Goal: Check status: Check status

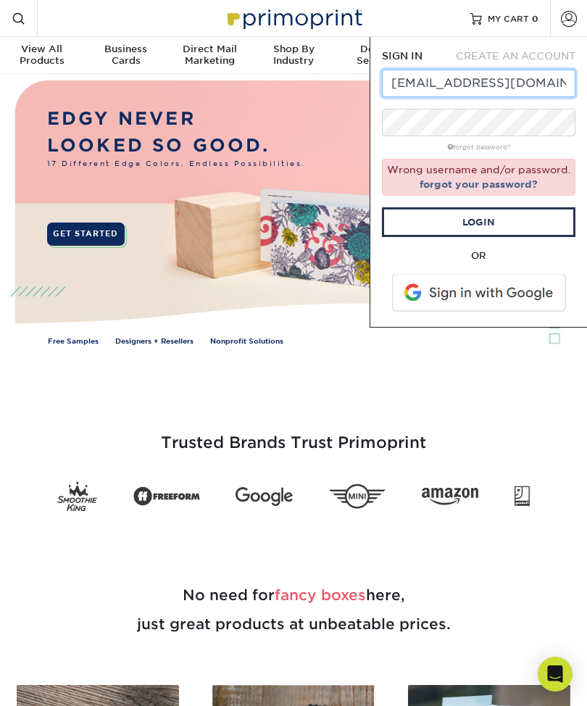
click at [522, 89] on input "admin_marketing@communitycarecollege.edu" at bounding box center [478, 84] width 193 height 28
click at [528, 89] on input "admin_marketing@communitycarecollege.edu" at bounding box center [478, 84] width 193 height 28
click at [524, 93] on input "admin_marketing@communitycarecollege.edu" at bounding box center [478, 84] width 193 height 28
click at [533, 93] on input "admin_marketing@communitycarecollege.edu" at bounding box center [478, 84] width 193 height 28
paste input "dist"
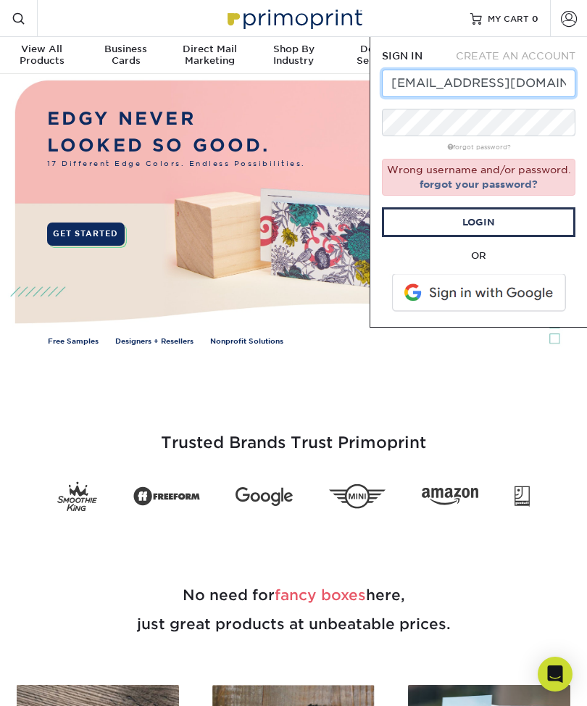
type input "[EMAIL_ADDRESS][DOMAIN_NAME]"
click at [506, 225] on link "Login" at bounding box center [478, 222] width 193 height 30
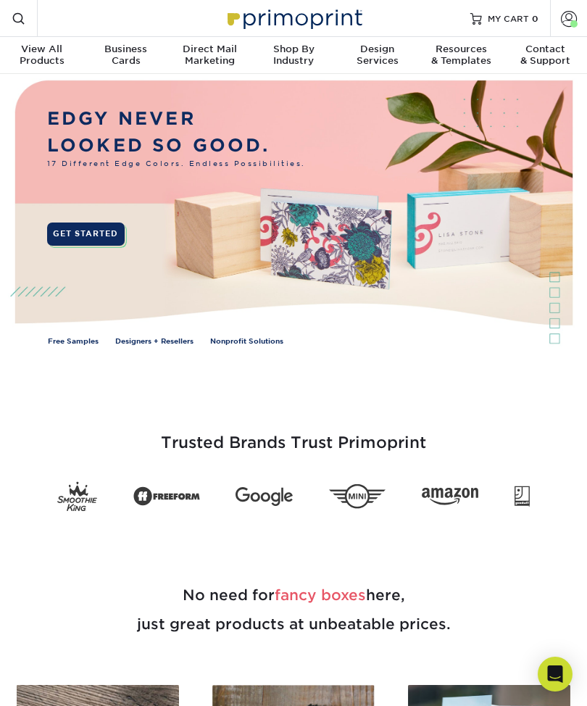
click at [507, 22] on span "MY CART" at bounding box center [508, 18] width 41 height 12
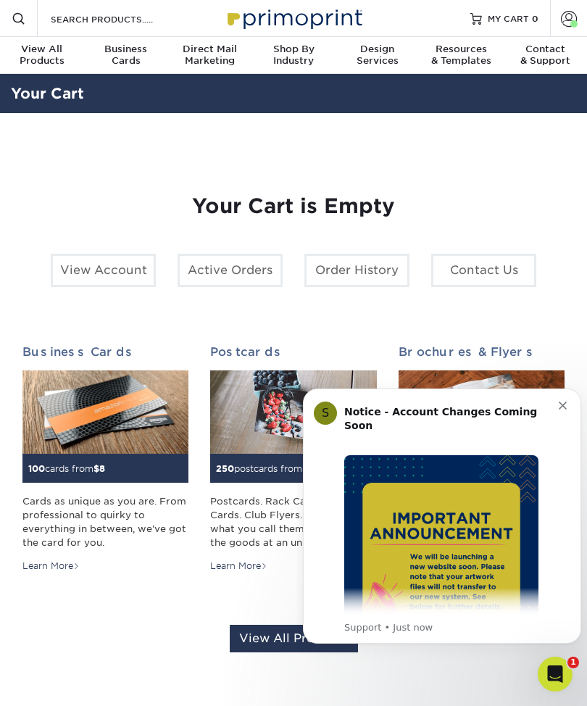
click at [367, 277] on link "Order History" at bounding box center [356, 270] width 105 height 33
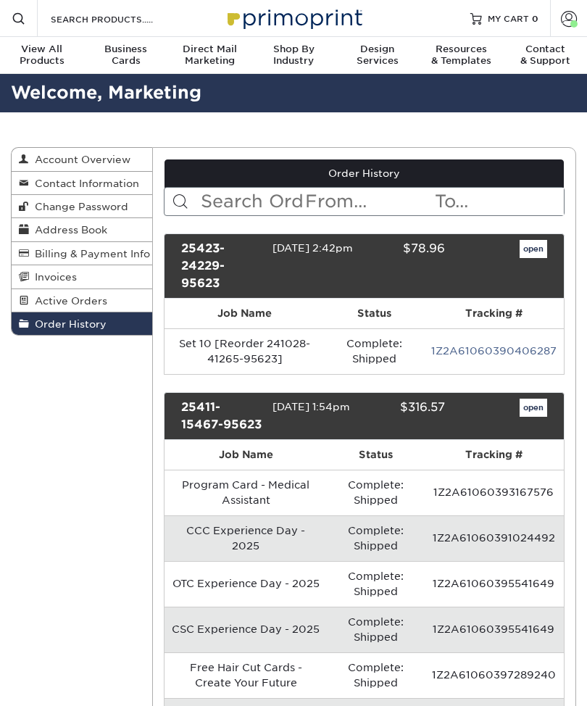
click at [307, 212] on input "text" at bounding box center [369, 202] width 130 height 28
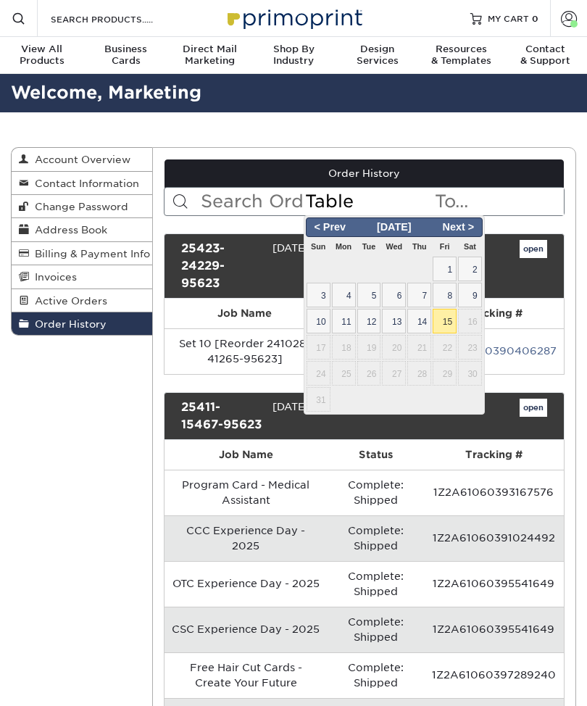
click at [399, 201] on input "Table" at bounding box center [369, 202] width 130 height 28
type input "Table"
click at [464, 215] on input "text" at bounding box center [498, 202] width 130 height 28
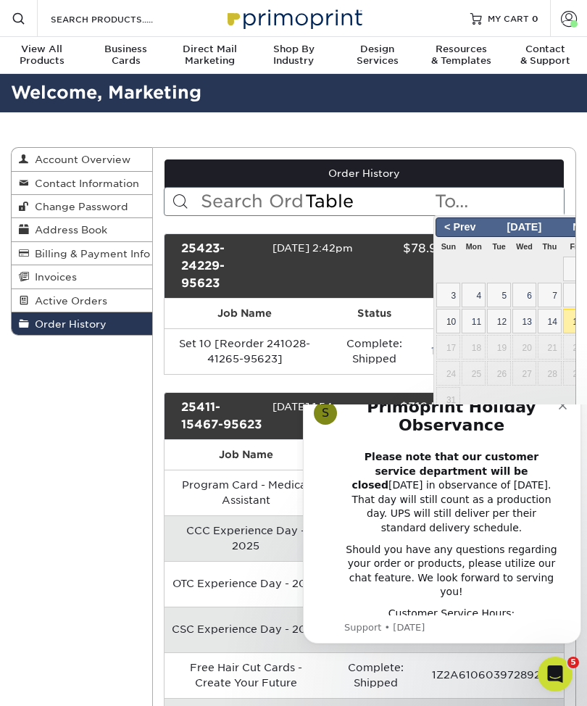
click at [280, 204] on input "text" at bounding box center [251, 202] width 104 height 28
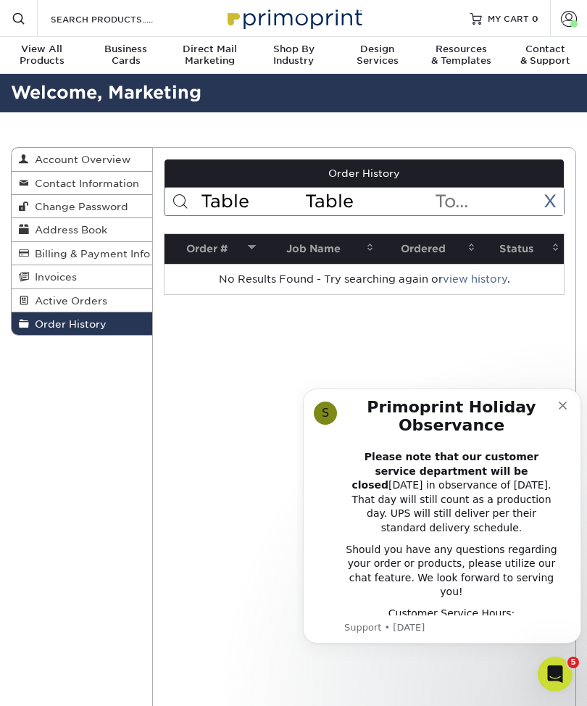
type input "Table"
click at [353, 207] on input "Table" at bounding box center [369, 202] width 130 height 28
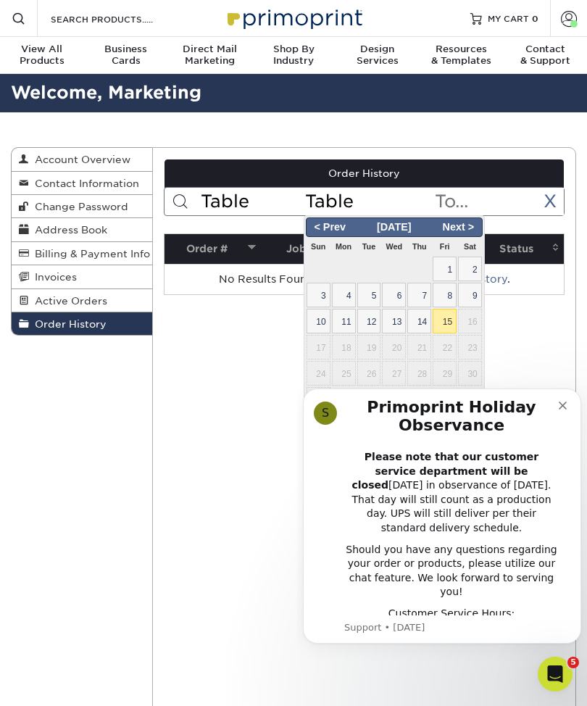
click at [351, 213] on input "Table" at bounding box center [369, 202] width 130 height 28
type input "T"
click at [353, 214] on input "text" at bounding box center [369, 202] width 130 height 28
click at [268, 197] on input "Table" at bounding box center [251, 202] width 104 height 28
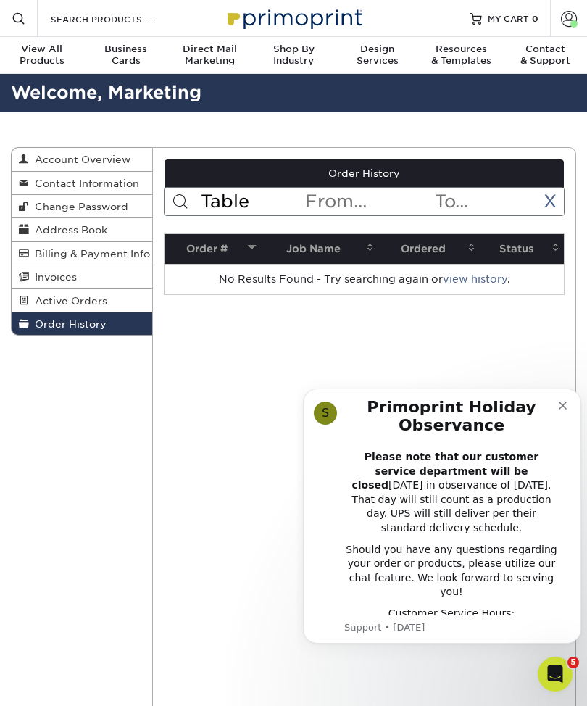
click at [567, 403] on button "Dismiss notification" at bounding box center [564, 404] width 12 height 12
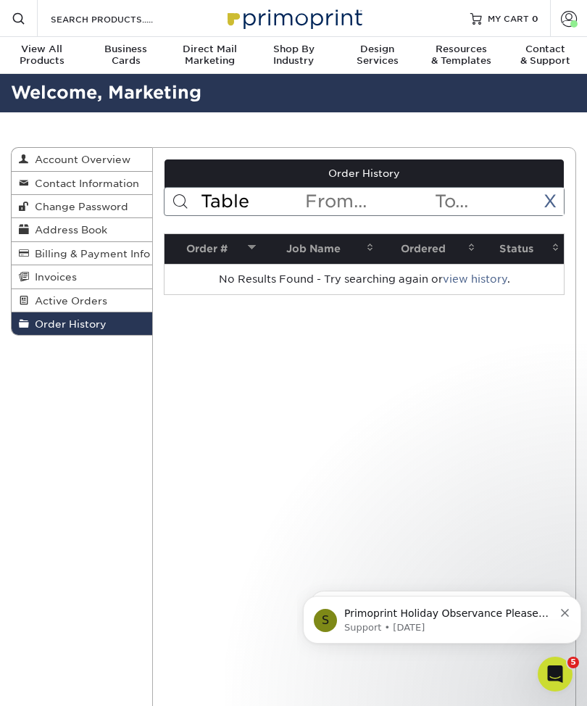
click at [246, 213] on input "Table" at bounding box center [251, 202] width 104 height 28
click at [560, 204] on input "text" at bounding box center [498, 202] width 130 height 28
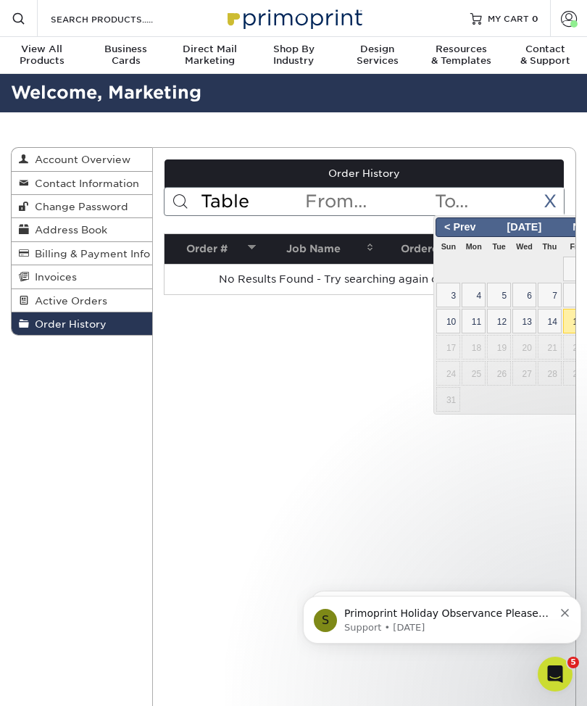
click at [243, 206] on input "Table" at bounding box center [251, 202] width 104 height 28
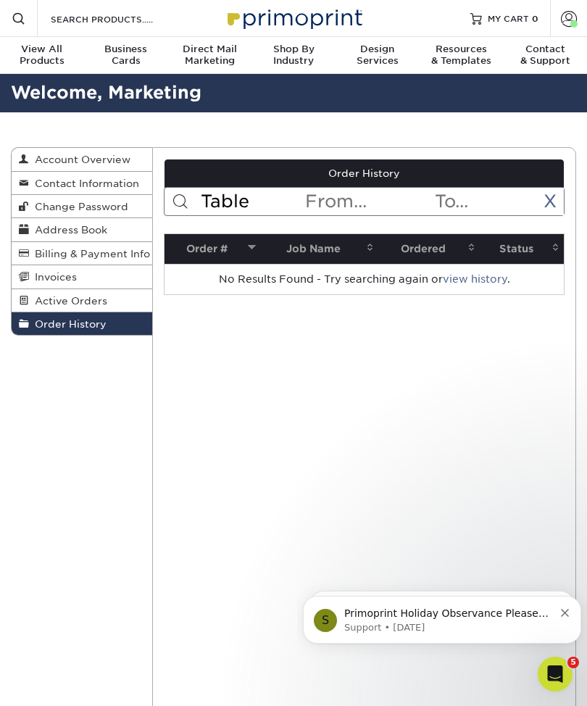
click at [186, 205] on span at bounding box center [180, 201] width 17 height 17
click at [176, 203] on span at bounding box center [180, 201] width 17 height 17
click at [256, 211] on input "Table" at bounding box center [251, 202] width 104 height 28
type input "T"
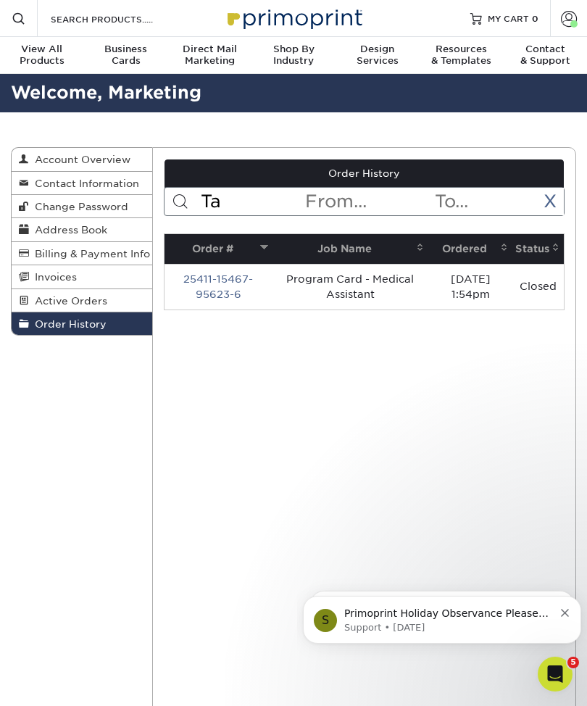
type input "T"
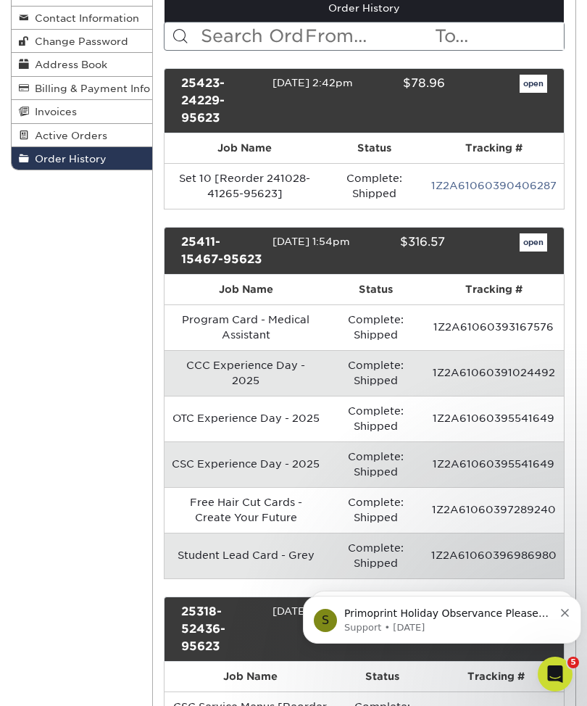
scroll to position [13, 0]
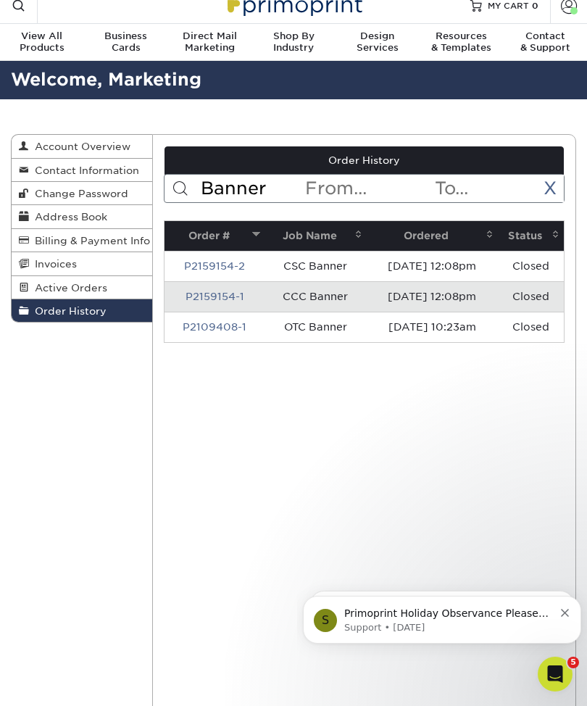
type input "Banner"
click at [212, 302] on link "P2159154-1" at bounding box center [214, 296] width 59 height 12
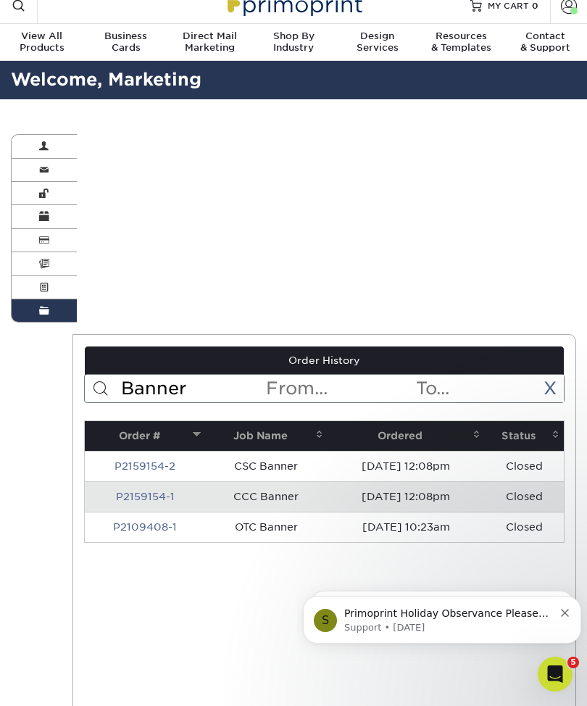
scroll to position [0, 0]
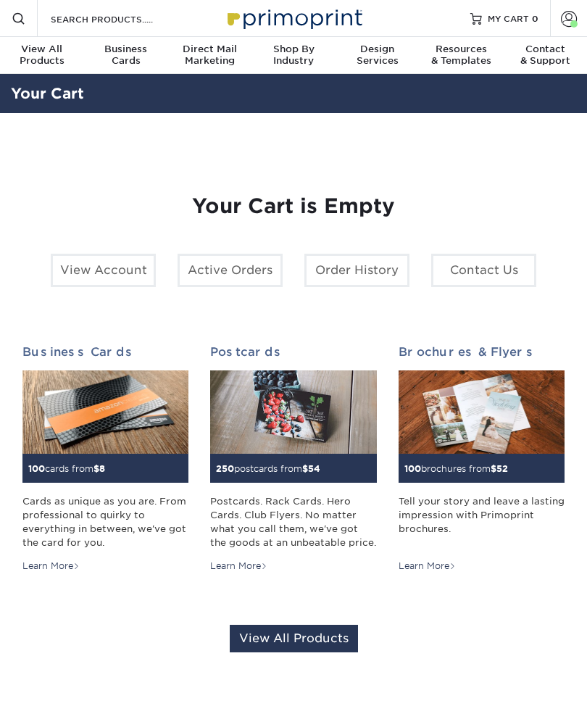
click at [580, 17] on link "Account" at bounding box center [568, 18] width 37 height 37
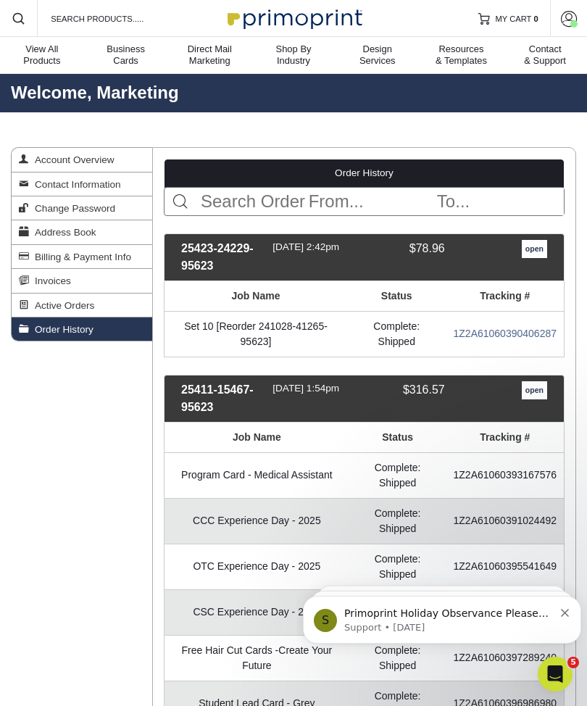
click at [257, 204] on input "text" at bounding box center [253, 202] width 108 height 28
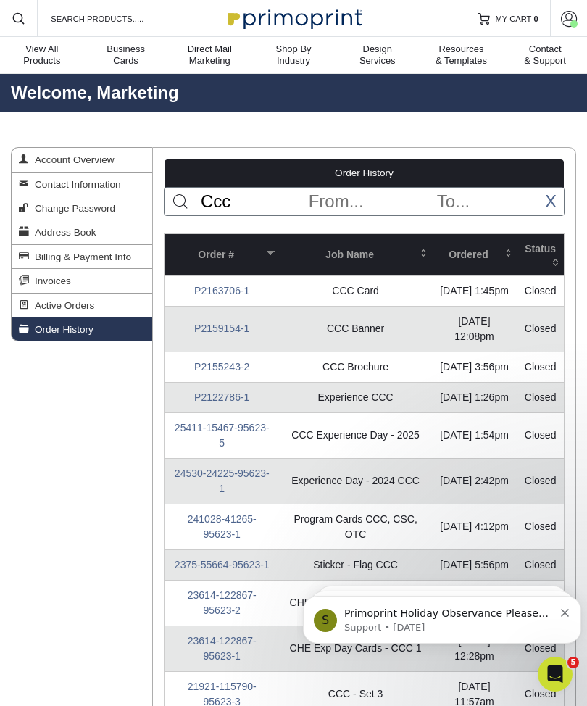
type input "Ccc"
click at [506, 254] on span at bounding box center [509, 253] width 12 height 12
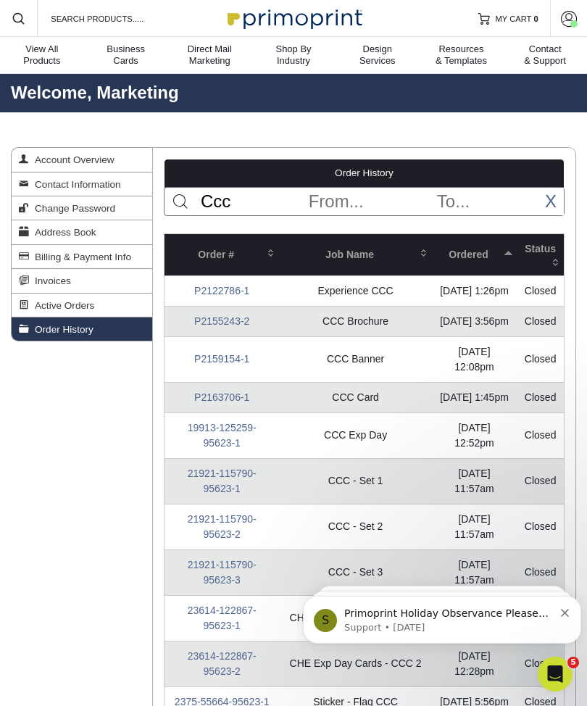
click at [503, 257] on span at bounding box center [509, 253] width 12 height 12
